Goal: Information Seeking & Learning: Learn about a topic

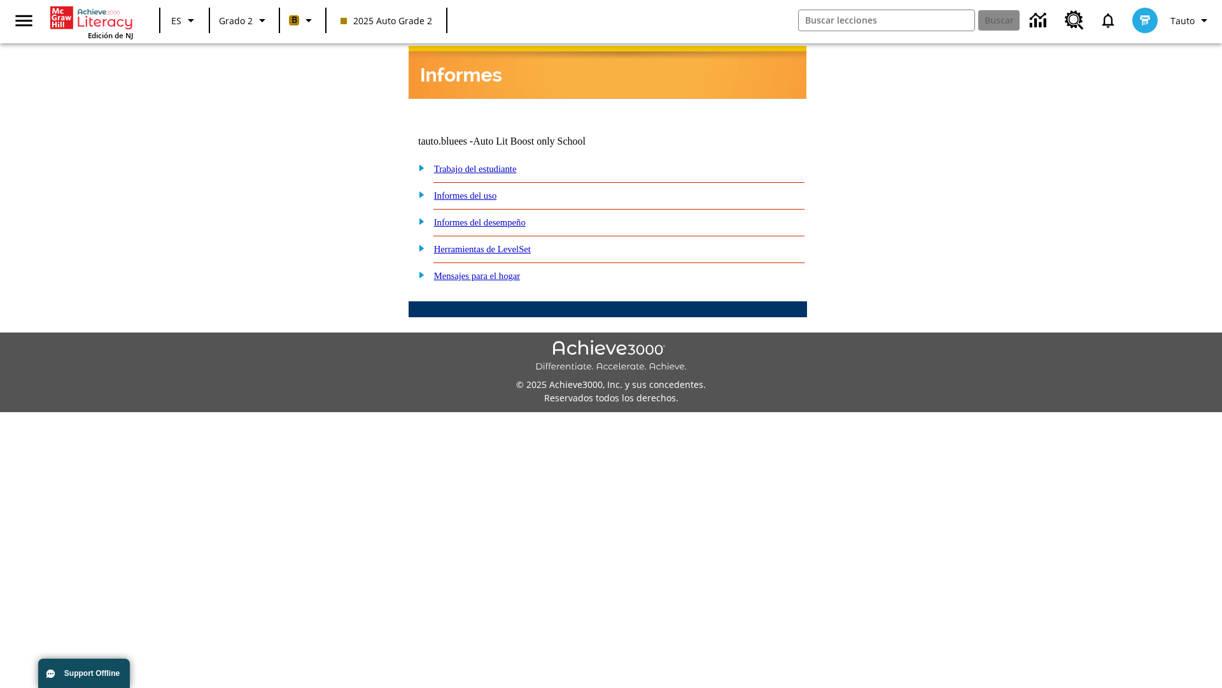
click at [497, 217] on link "Informes del desempeño" at bounding box center [480, 222] width 92 height 10
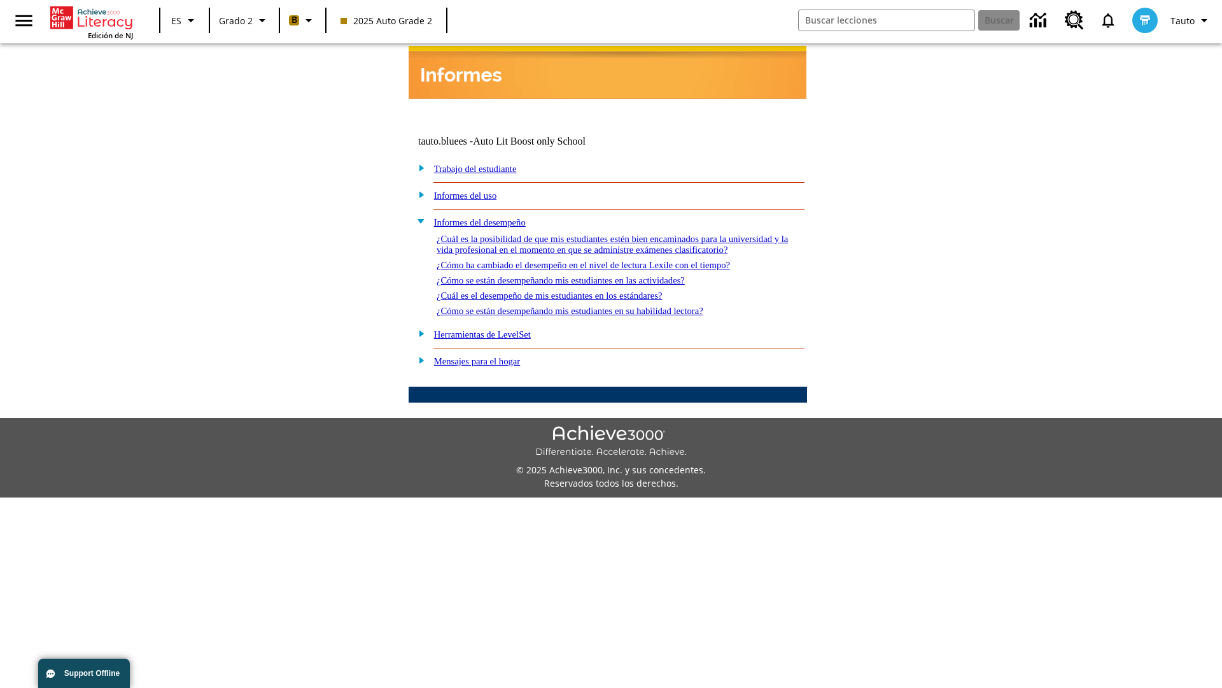
click at [604, 261] on link "¿Cómo ha cambiado el desempeño en el nivel de lectura Lexile con el tiempo?" at bounding box center [584, 265] width 294 height 10
